Goal: Task Accomplishment & Management: Manage account settings

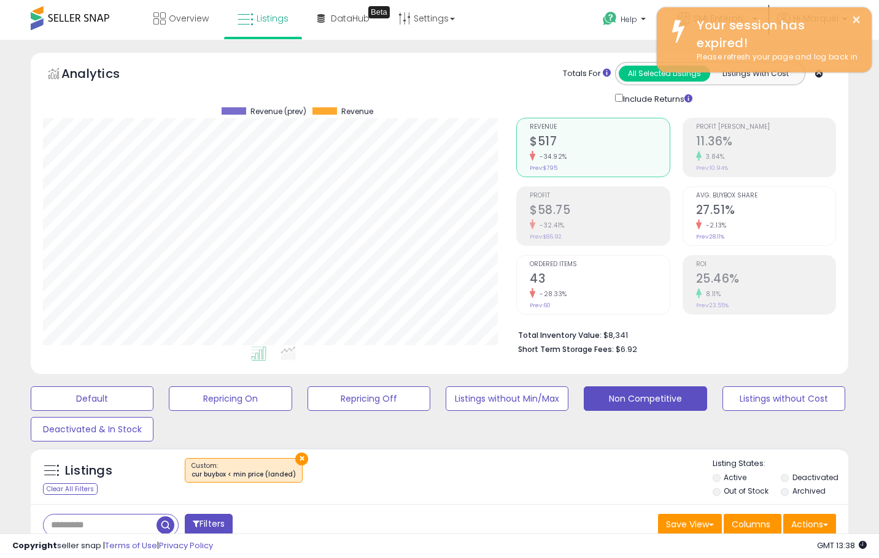
scroll to position [252, 473]
